Goal: Browse casually

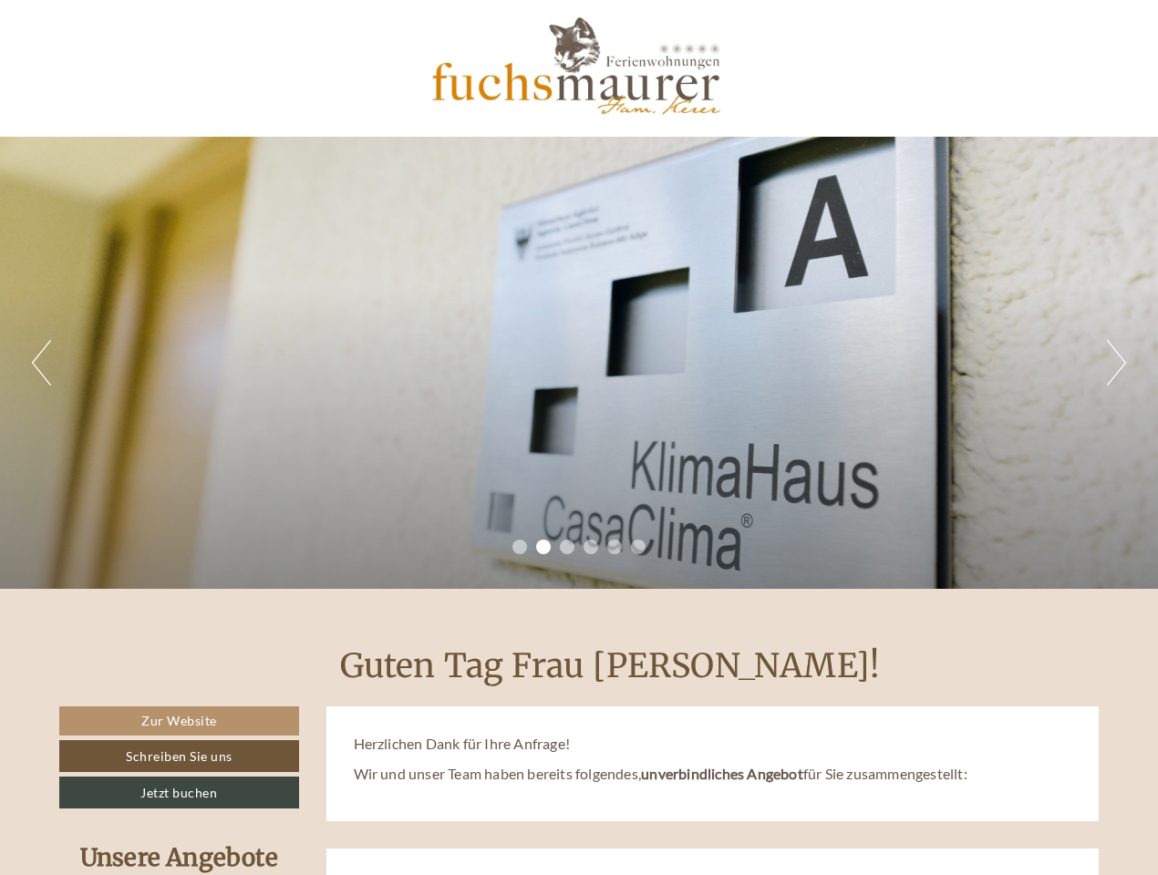
click at [579, 438] on div "Previous Next 1 2 3 4 5 6" at bounding box center [579, 363] width 1158 height 452
click at [41, 363] on button "Previous" at bounding box center [41, 363] width 19 height 46
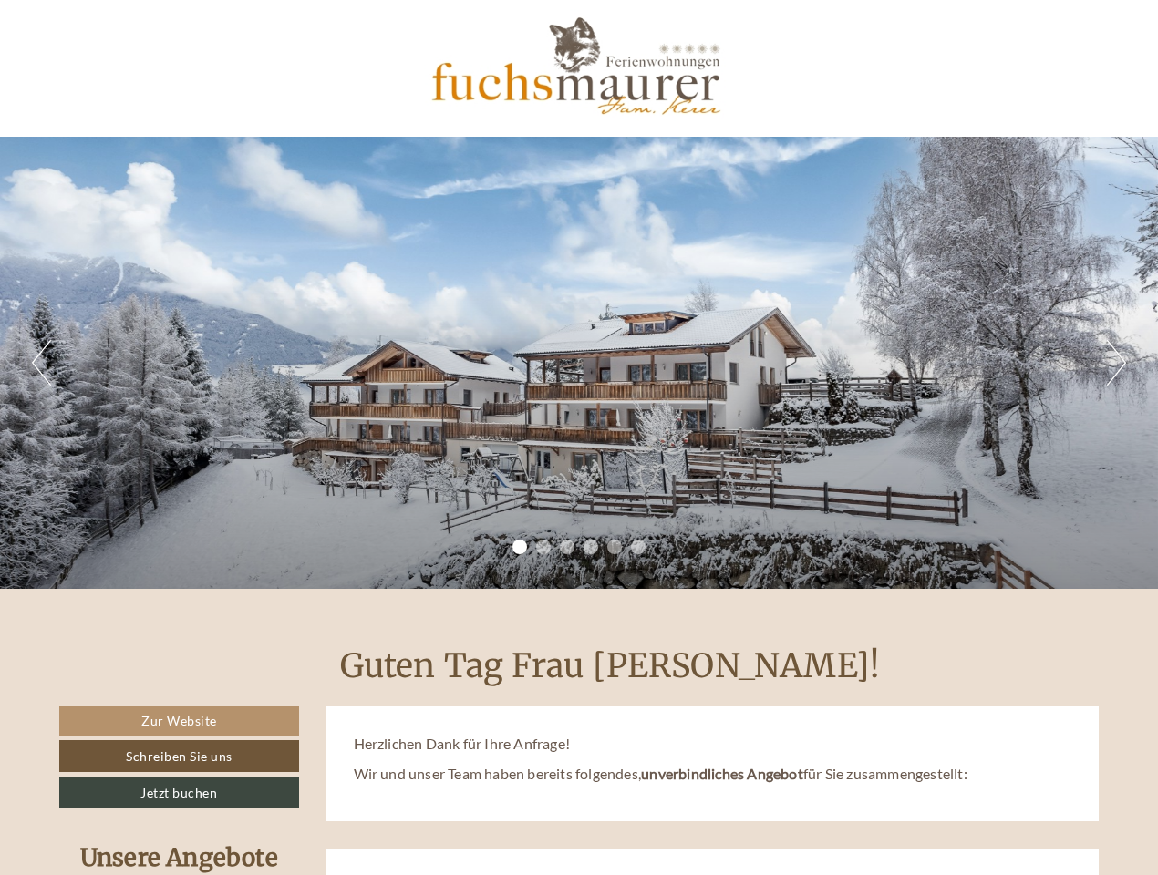
click at [579, 363] on div "Previous Next 1 2 3 4 5 6" at bounding box center [579, 363] width 1158 height 452
click at [1116, 363] on button "Next" at bounding box center [1116, 363] width 19 height 46
click at [520, 547] on li "1" at bounding box center [520, 547] width 15 height 15
click at [544, 547] on li "2" at bounding box center [543, 547] width 15 height 15
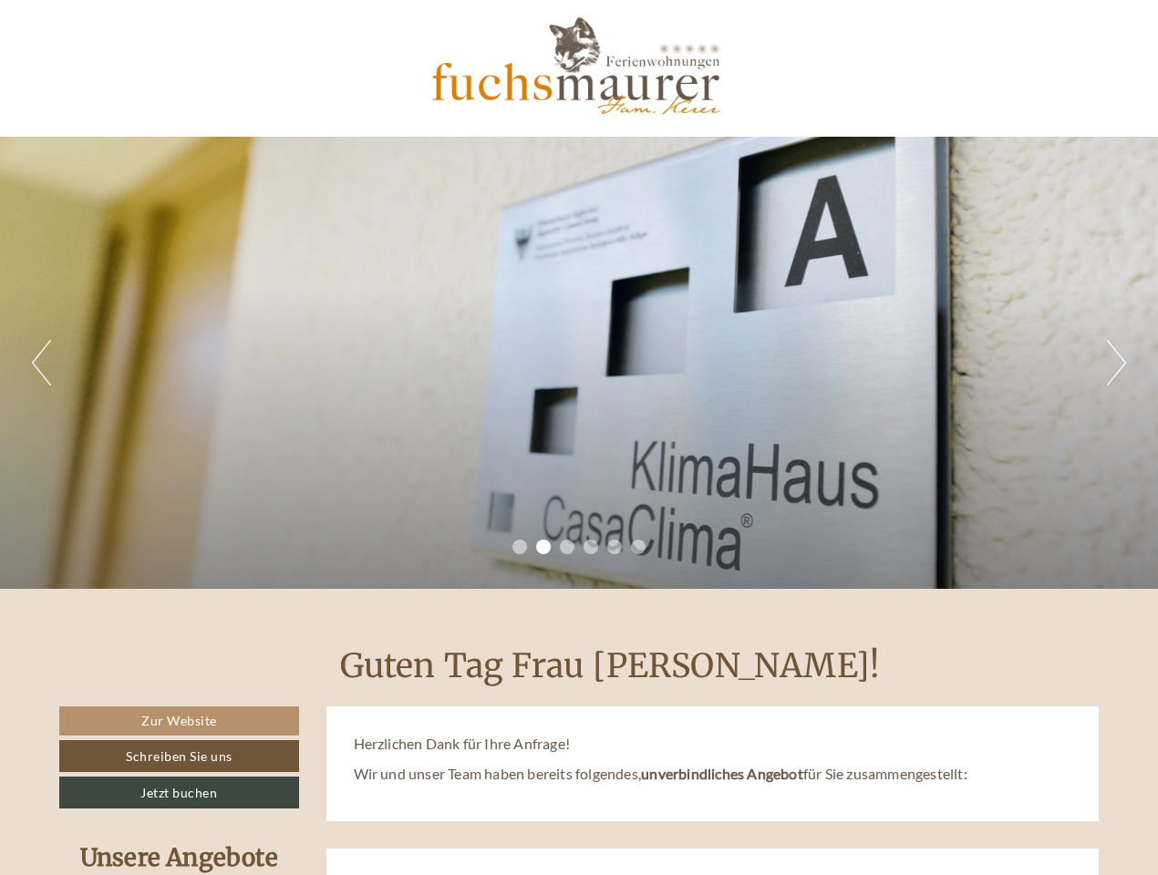
click at [567, 547] on li "3" at bounding box center [567, 547] width 15 height 15
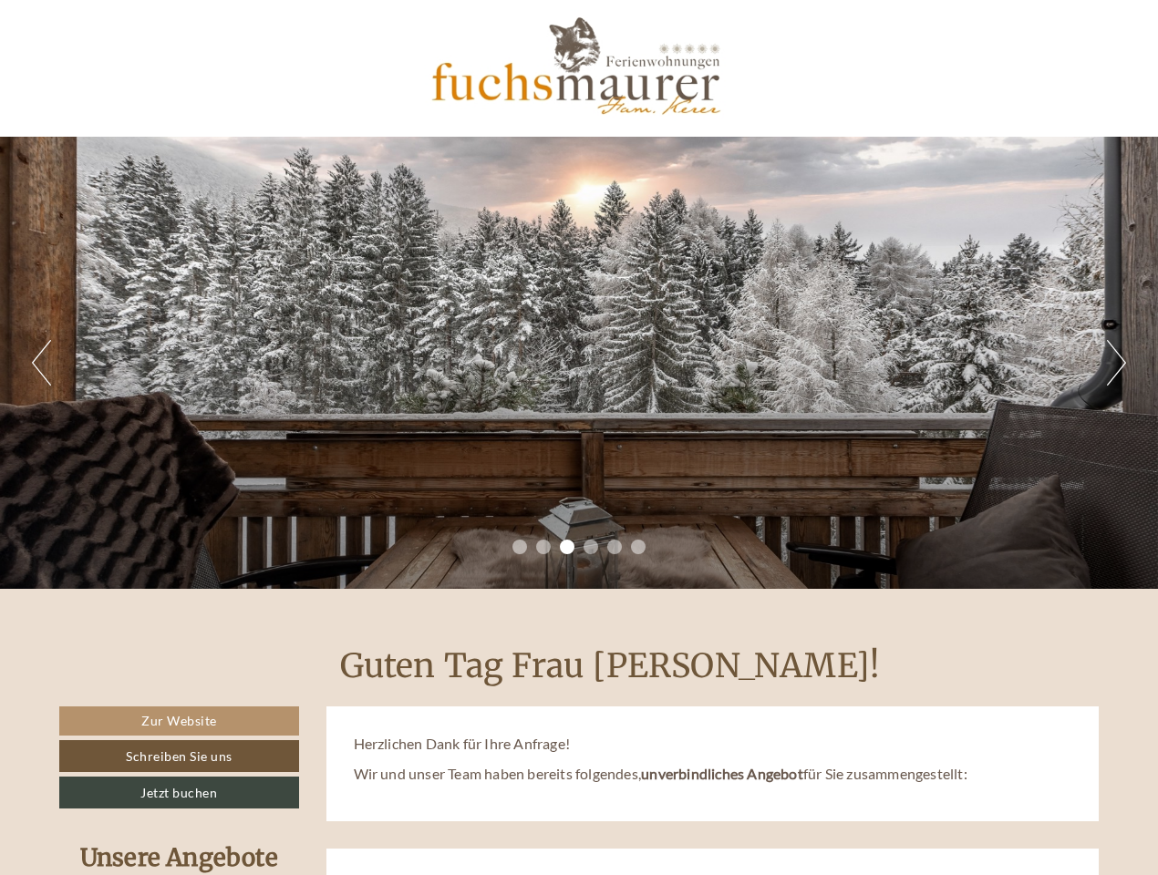
click at [591, 547] on li "4" at bounding box center [591, 547] width 15 height 15
click at [615, 547] on li "5" at bounding box center [614, 547] width 15 height 15
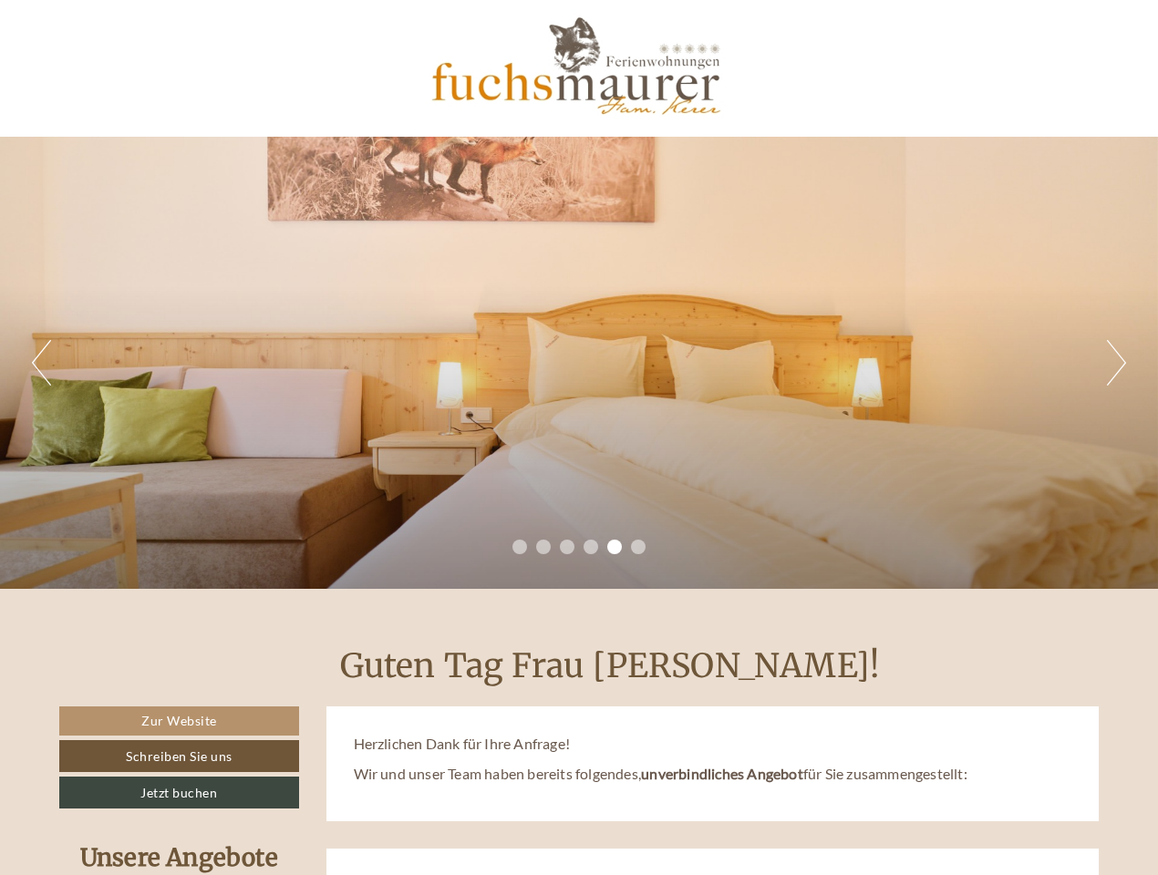
click at [638, 547] on li "6" at bounding box center [638, 547] width 15 height 15
